Goal: Transaction & Acquisition: Purchase product/service

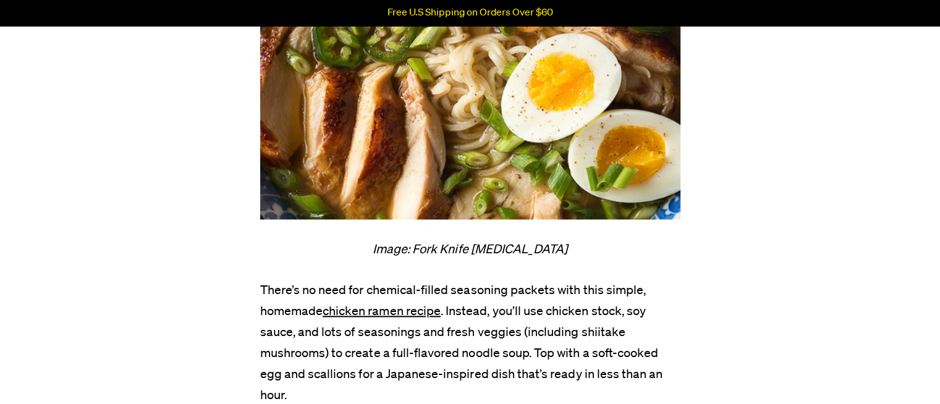
scroll to position [1606, 0]
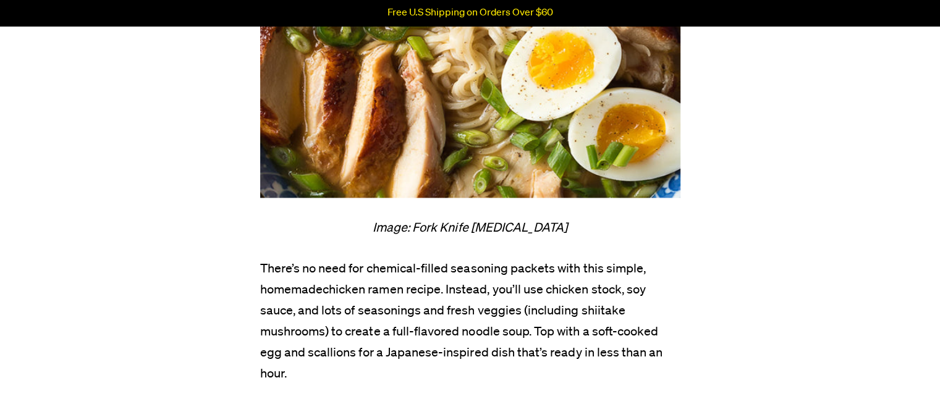
click at [376, 284] on span "chicken ramen recipe" at bounding box center [382, 290] width 118 height 12
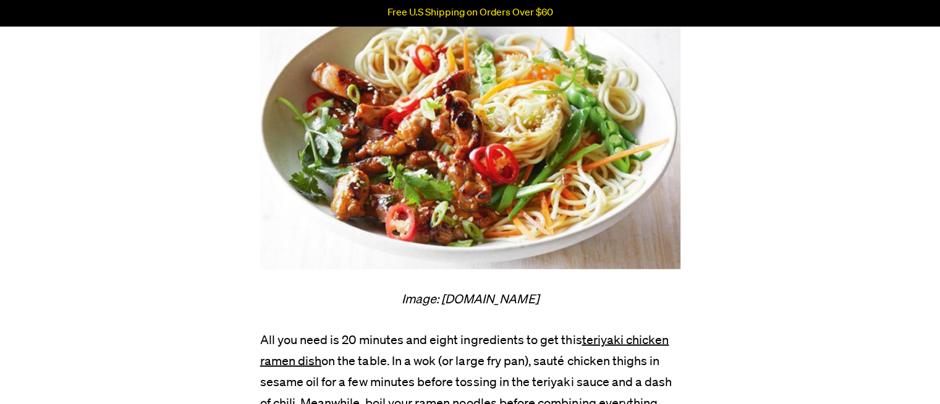
scroll to position [2718, 0]
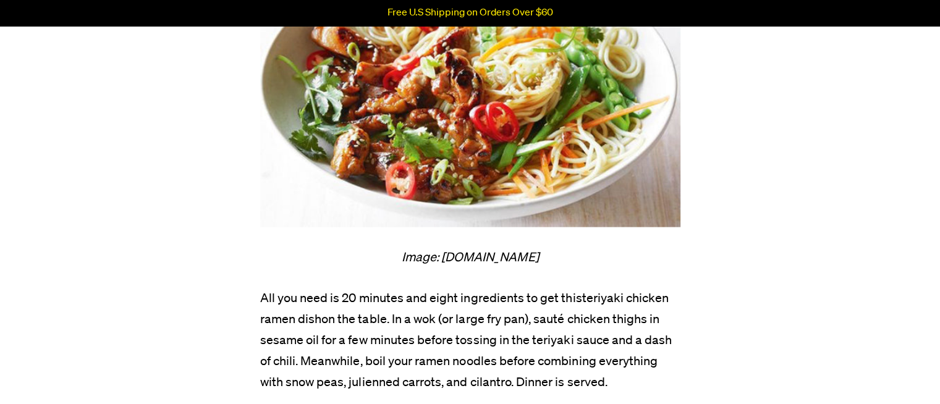
click at [628, 292] on span "teriyaki chicken ramen dish" at bounding box center [464, 308] width 409 height 33
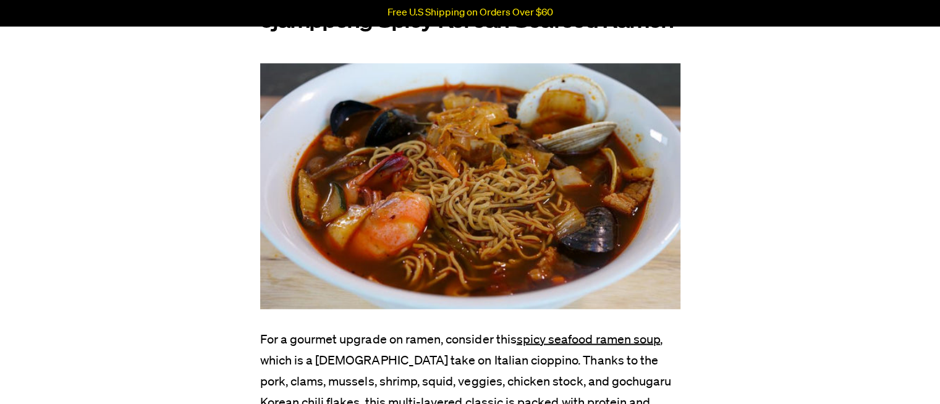
scroll to position [6858, 0]
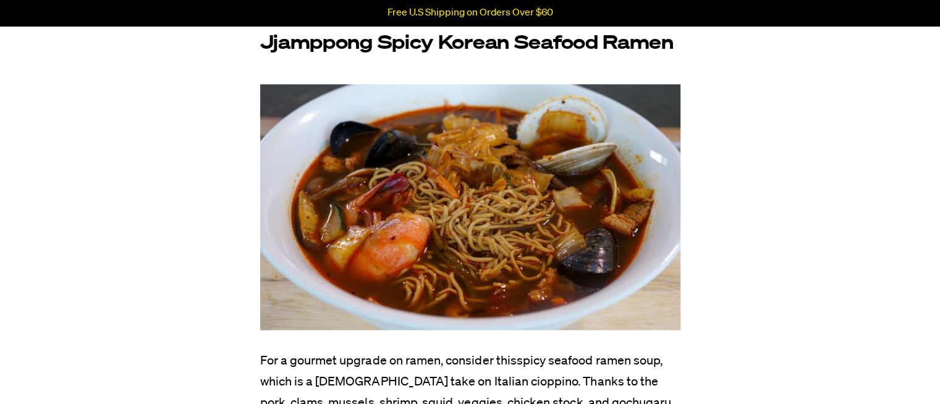
click at [596, 354] on link "spicy seafood ramen soup" at bounding box center [588, 360] width 143 height 12
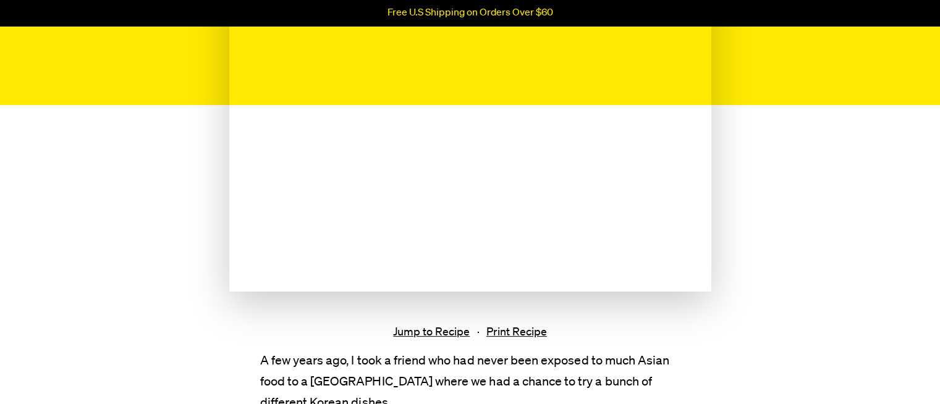
scroll to position [309, 0]
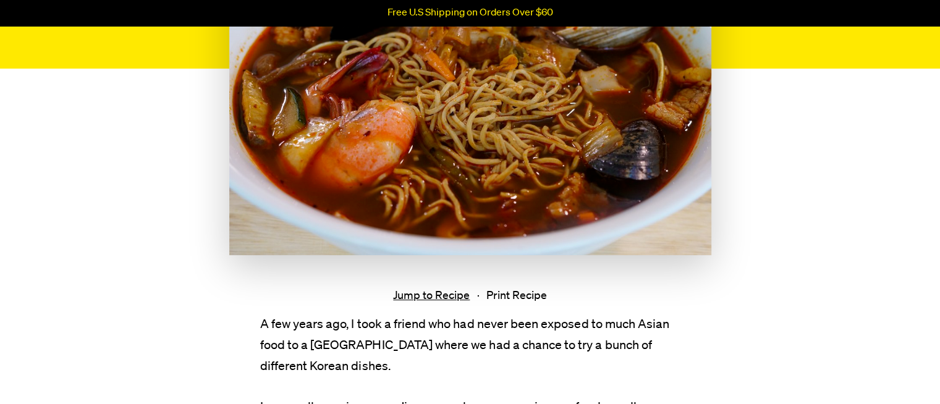
click at [526, 295] on link "Print Recipe" at bounding box center [516, 296] width 61 height 13
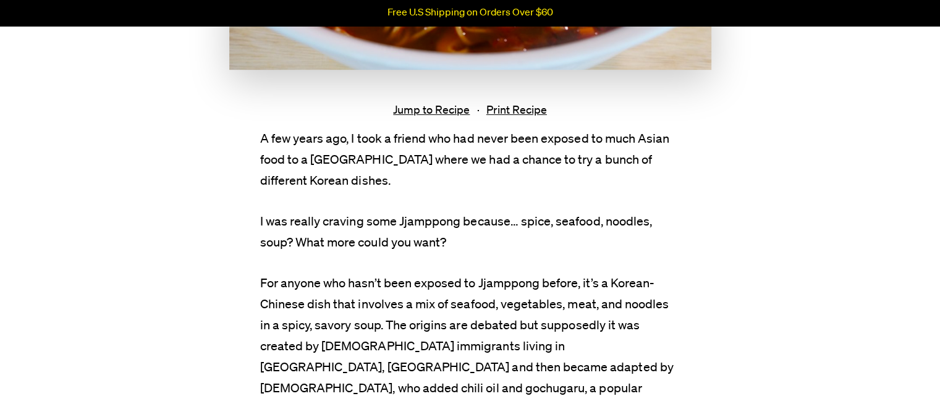
scroll to position [247, 0]
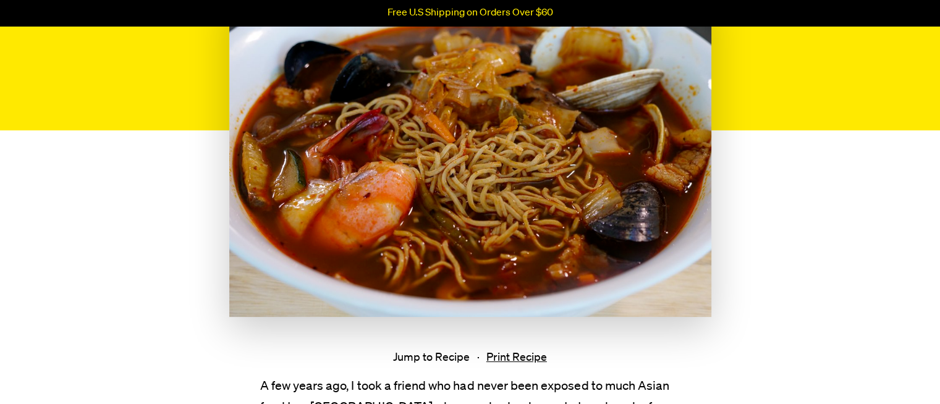
click at [421, 354] on link "Jump to Recipe" at bounding box center [431, 358] width 77 height 13
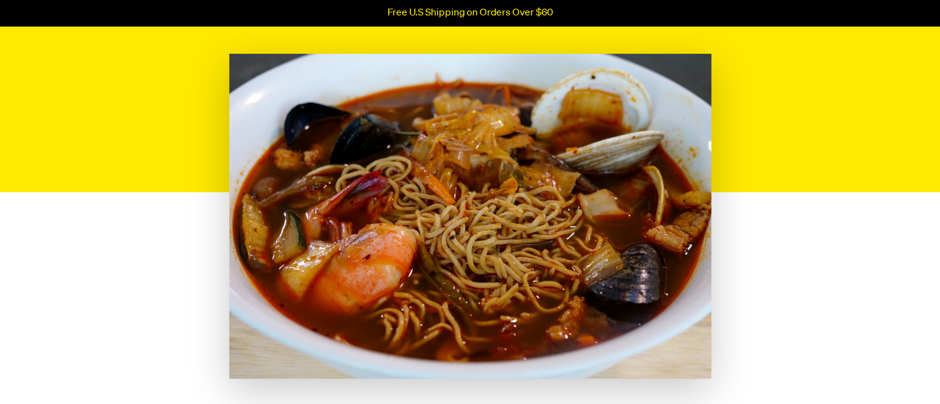
scroll to position [0, 0]
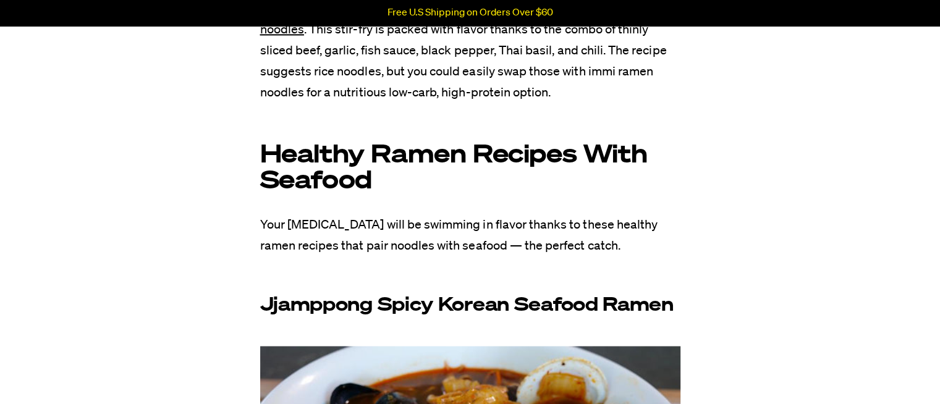
scroll to position [6611, 0]
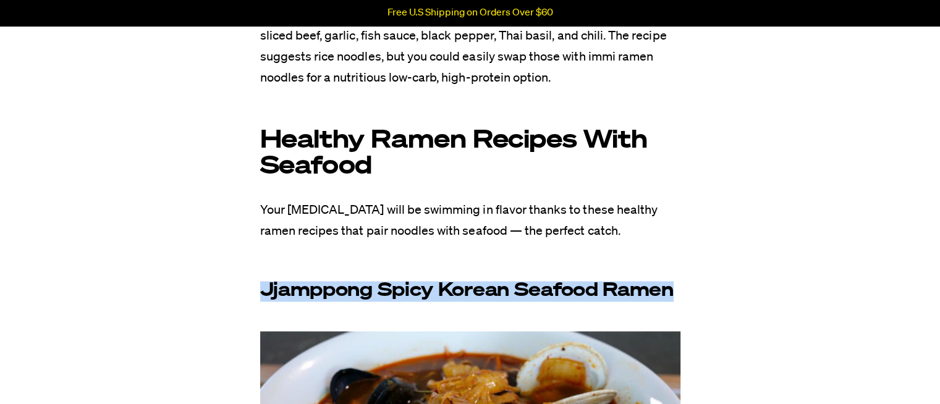
drag, startPoint x: 253, startPoint y: 227, endPoint x: 756, endPoint y: 227, distance: 502.9
copy b "Jjamppong Spicy Korean Seafood Ramen"
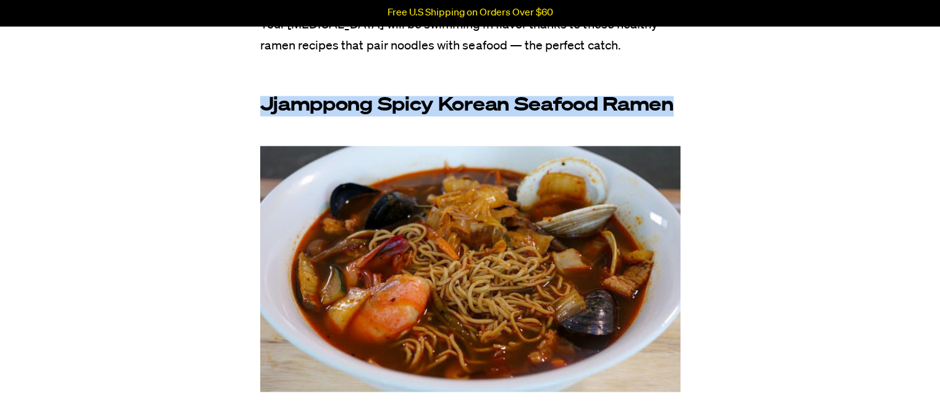
scroll to position [6858, 0]
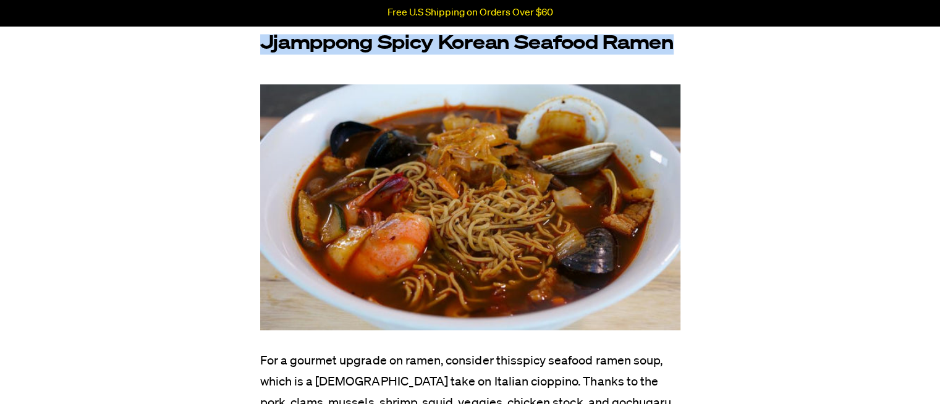
click at [597, 354] on link "spicy seafood ramen soup" at bounding box center [588, 360] width 143 height 12
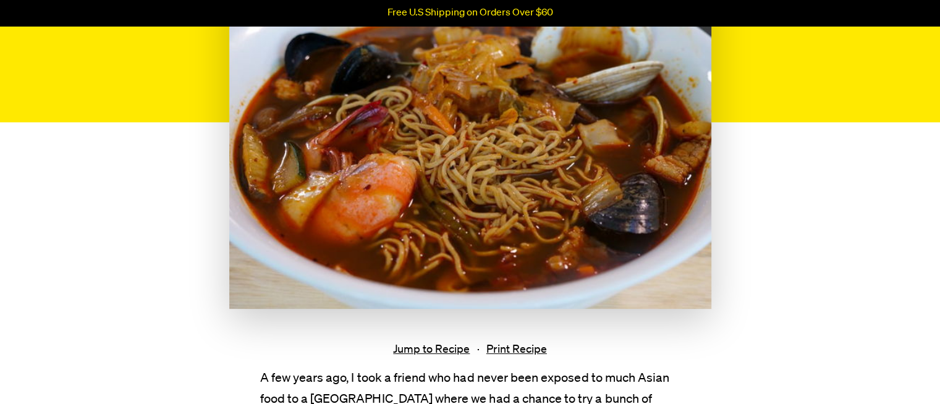
scroll to position [309, 0]
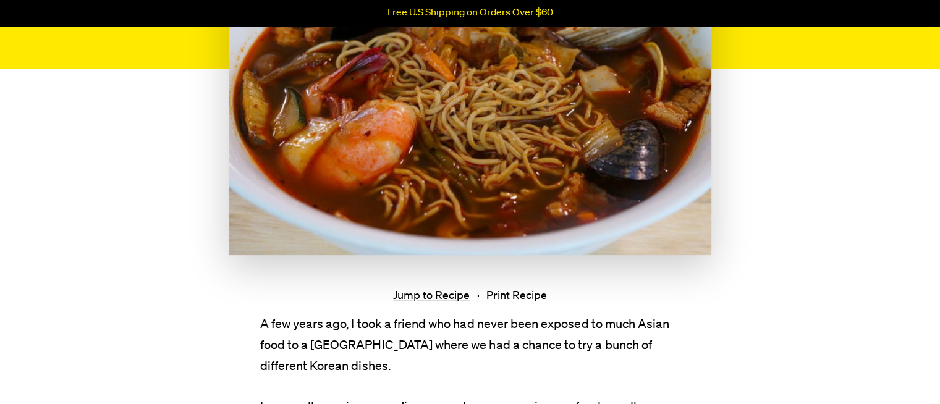
click at [521, 295] on link "Print Recipe" at bounding box center [516, 296] width 61 height 13
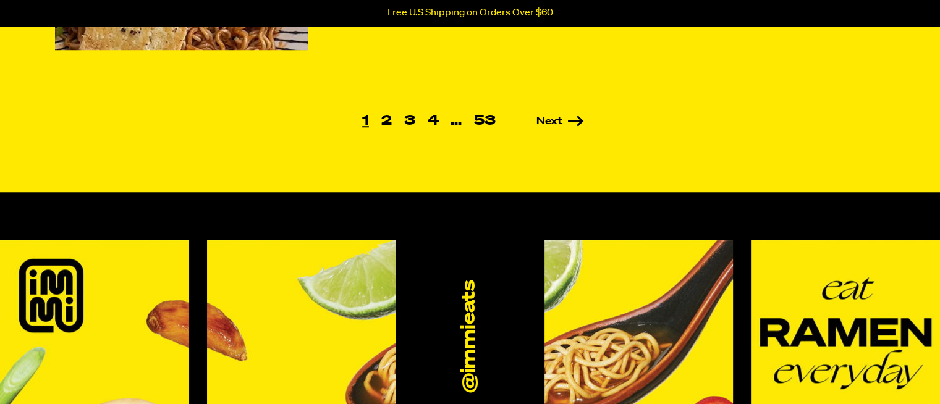
scroll to position [1050, 0]
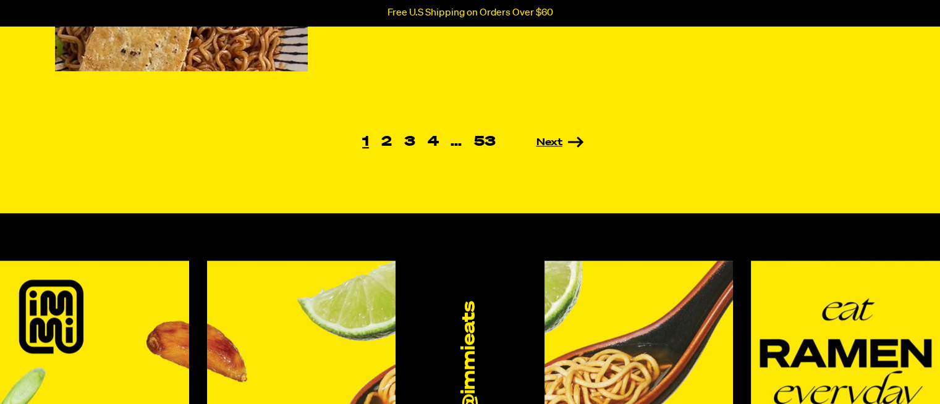
click at [562, 138] on link "Next" at bounding box center [543, 143] width 82 height 10
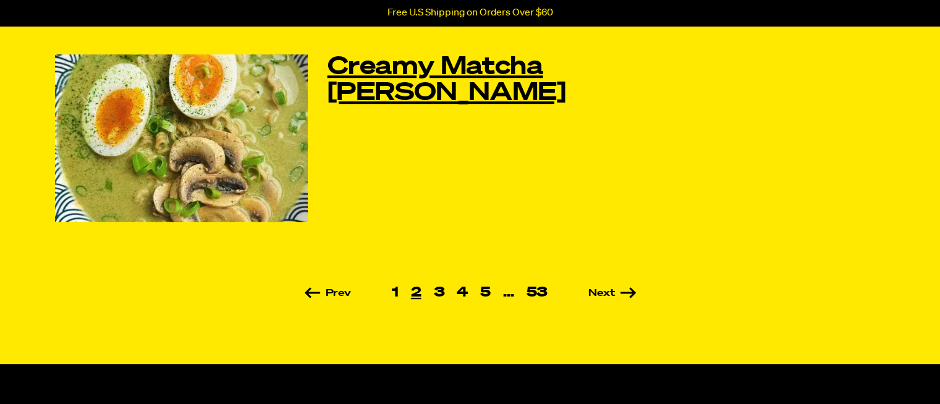
scroll to position [927, 0]
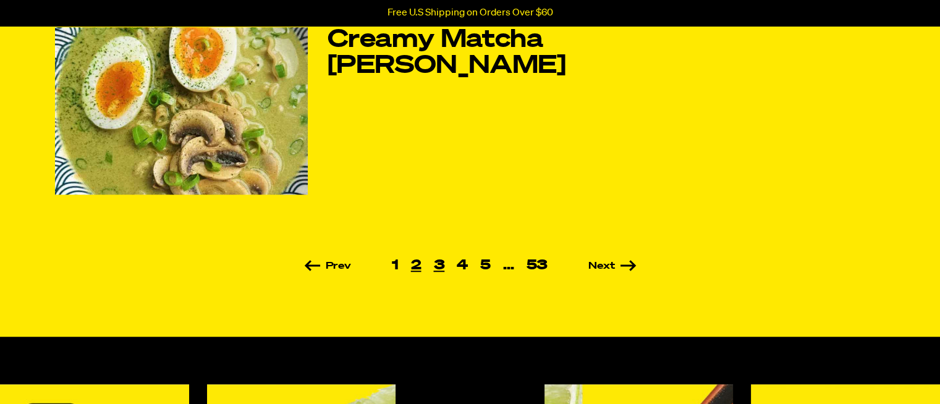
click at [447, 259] on link "3" at bounding box center [438, 266] width 23 height 14
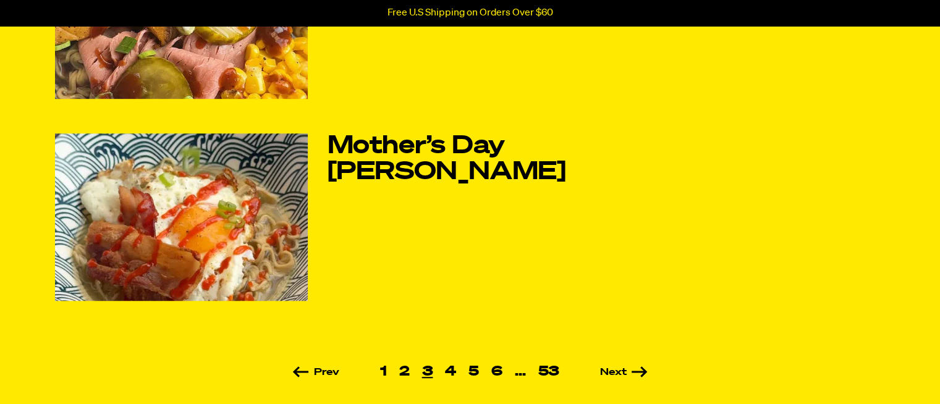
scroll to position [803, 0]
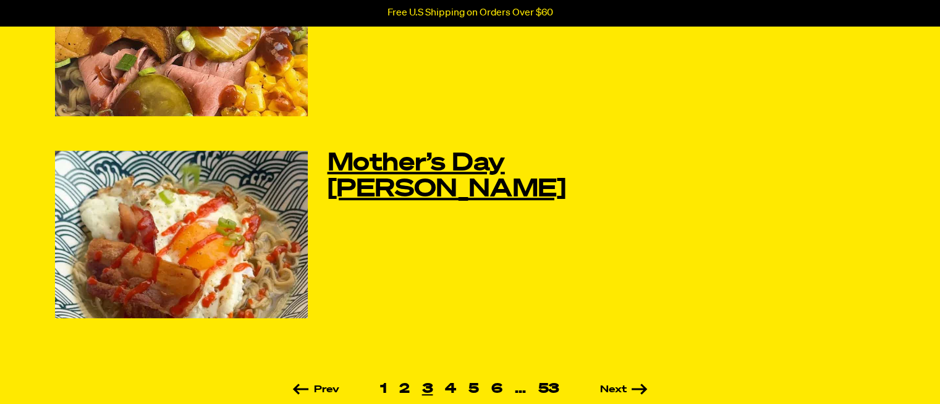
click at [423, 156] on link "Mother’s Day [PERSON_NAME]" at bounding box center [497, 177] width 341 height 52
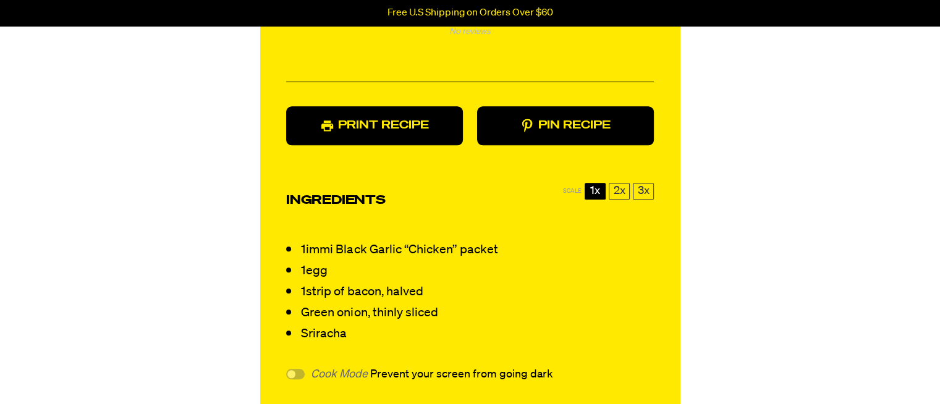
scroll to position [1112, 0]
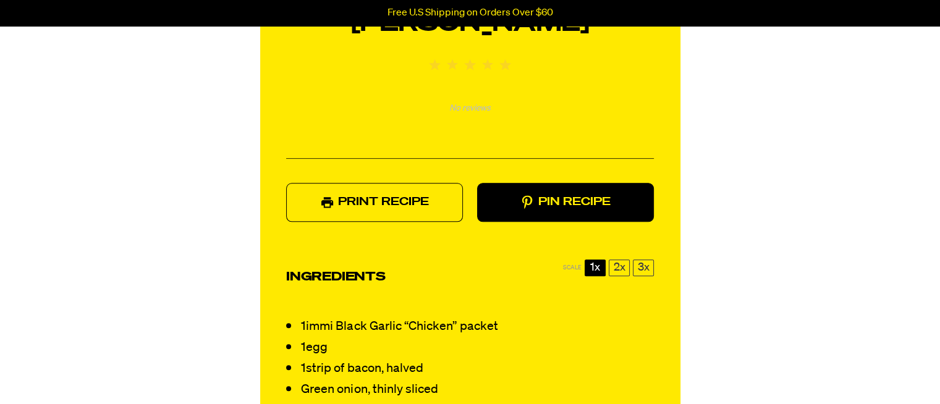
click at [420, 183] on link "Print Recipe" at bounding box center [374, 202] width 177 height 39
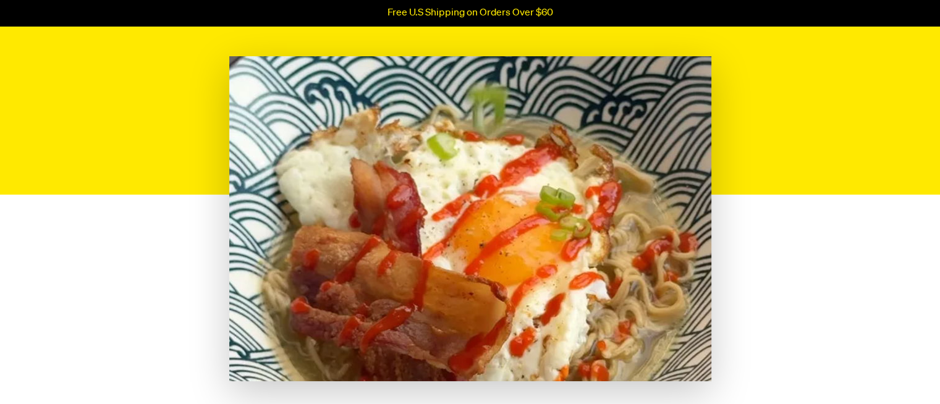
scroll to position [185, 0]
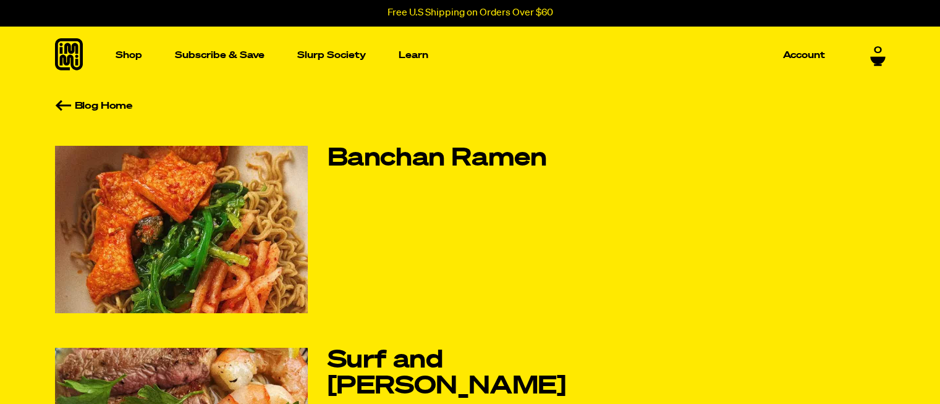
click at [880, 57] on icon at bounding box center [877, 60] width 15 height 7
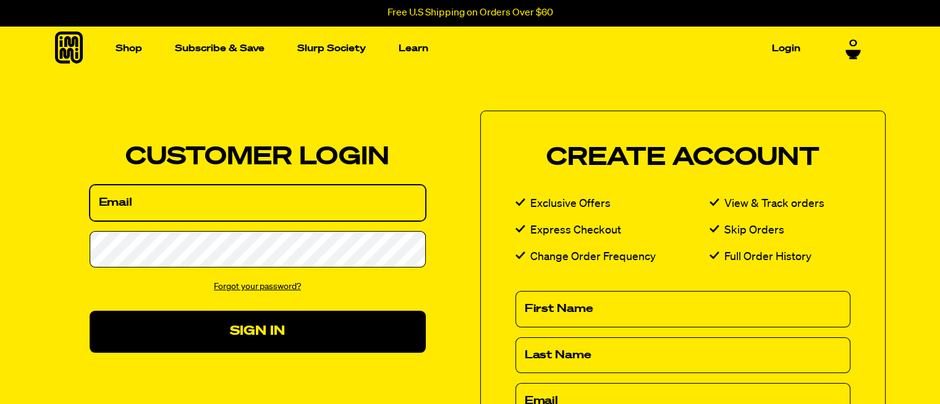
click at [183, 198] on input "Email" at bounding box center [258, 203] width 336 height 36
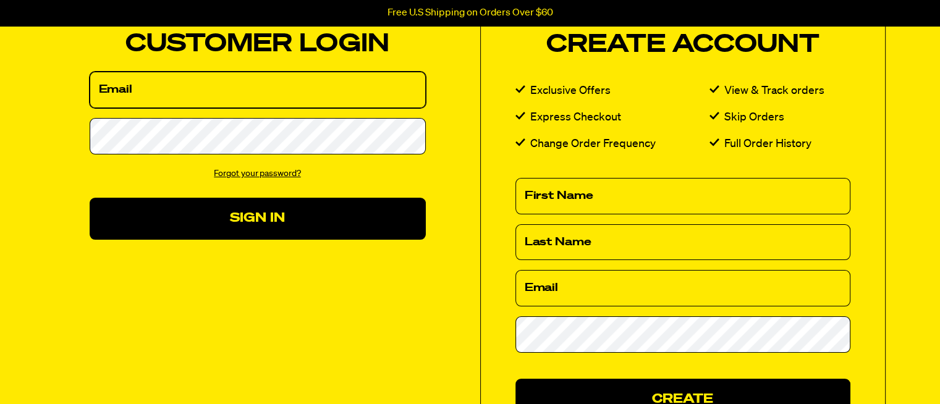
scroll to position [124, 0]
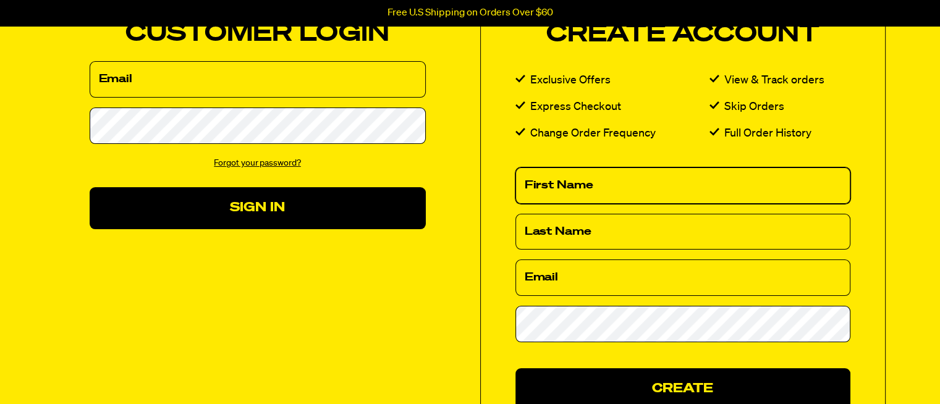
click at [586, 188] on input "First Name" at bounding box center [682, 185] width 335 height 36
drag, startPoint x: 586, startPoint y: 188, endPoint x: 531, endPoint y: 178, distance: 56.5
click at [531, 178] on input "First Name" at bounding box center [682, 185] width 335 height 36
click at [521, 181] on input "First Name" at bounding box center [682, 185] width 335 height 36
type input "Philip"
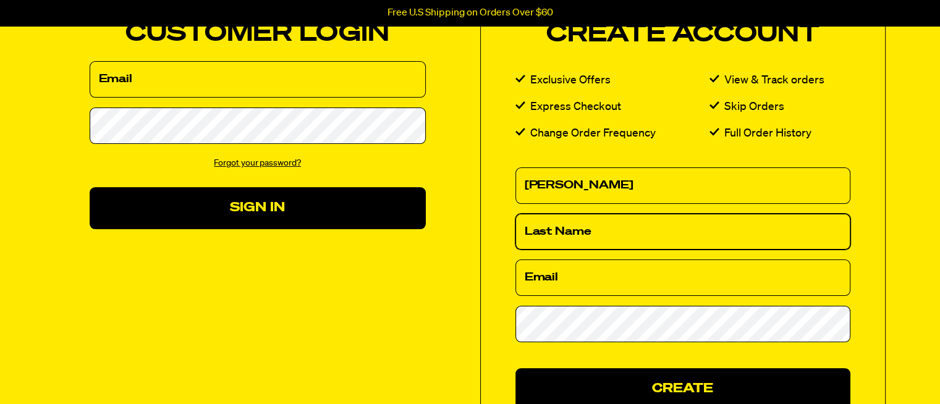
click at [534, 225] on input "Last Name" at bounding box center [682, 232] width 335 height 36
type input "Metz"
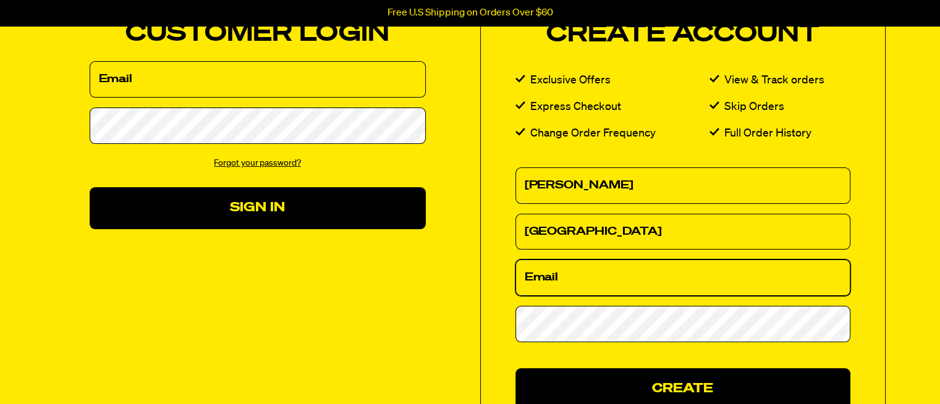
click at [536, 276] on input "Email" at bounding box center [682, 277] width 335 height 36
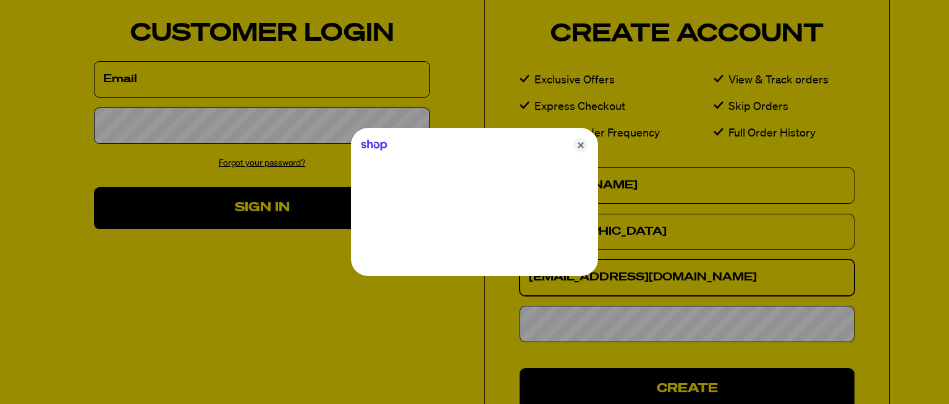
type input "pemetz13@yahoo.com"
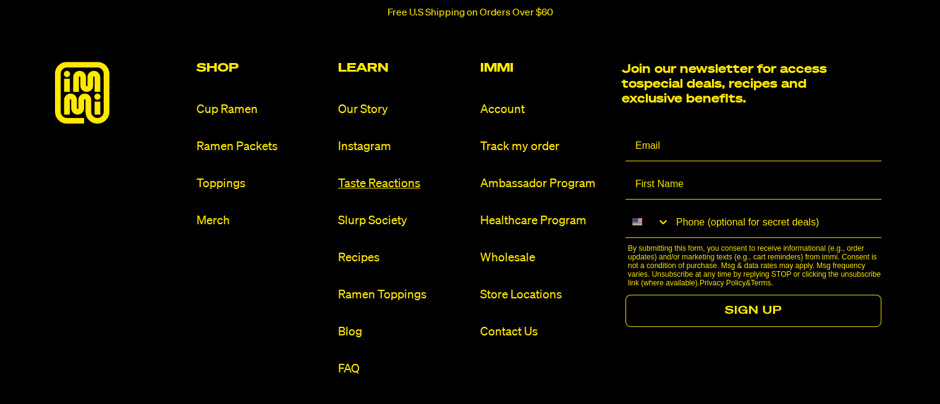
scroll to position [618, 0]
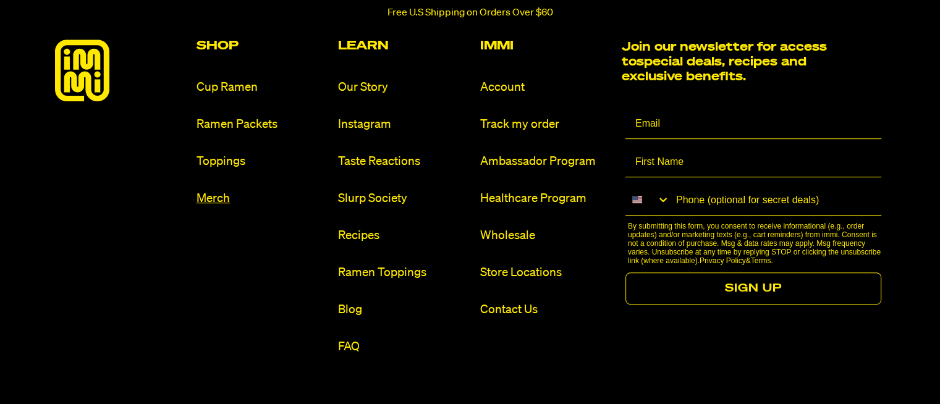
click at [210, 199] on link "Merch" at bounding box center [262, 198] width 132 height 17
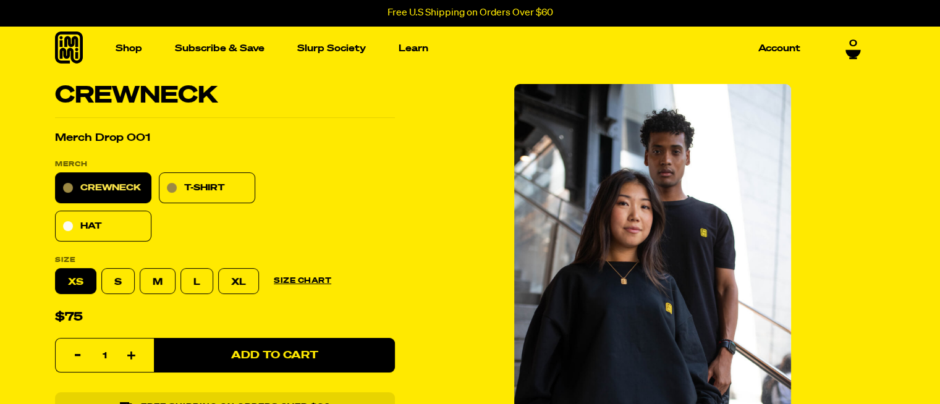
select select "subscription frequency"
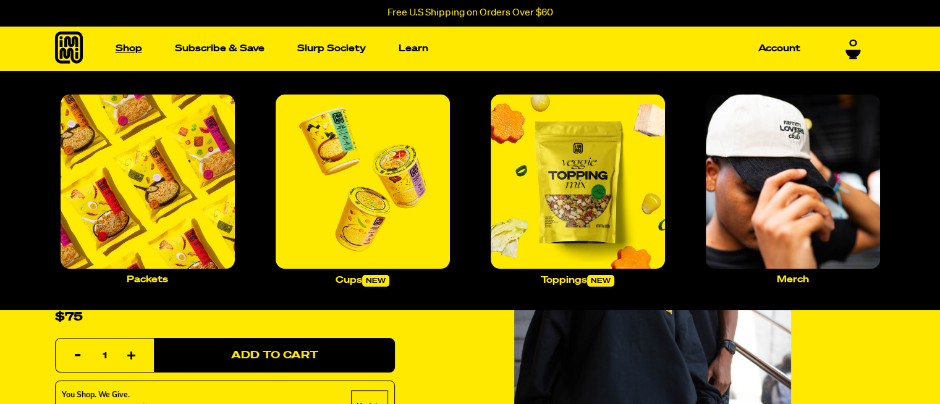
click at [124, 43] on link "Shop" at bounding box center [129, 48] width 36 height 19
click at [125, 47] on link "Shop" at bounding box center [129, 48] width 36 height 19
click at [127, 251] on img "Main navigation" at bounding box center [148, 182] width 174 height 174
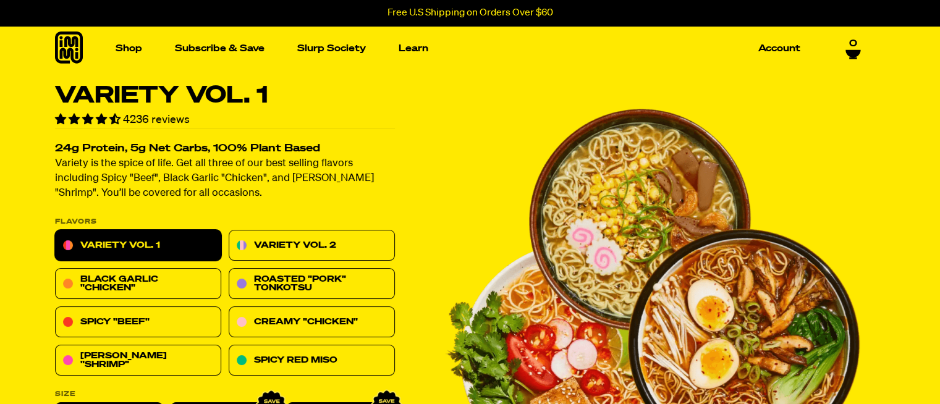
click at [163, 243] on link "Variety Vol. 1" at bounding box center [138, 245] width 166 height 31
